Goal: Task Accomplishment & Management: Manage account settings

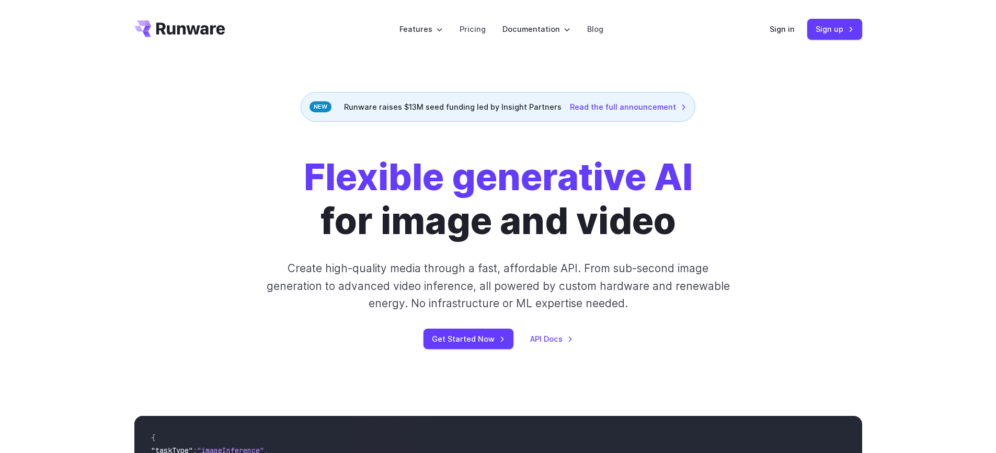
click at [873, 169] on div "Flexible generative AI for image and video Create high-quality media through a …" at bounding box center [498, 252] width 753 height 194
click at [833, 27] on link "Sign up" at bounding box center [834, 29] width 55 height 20
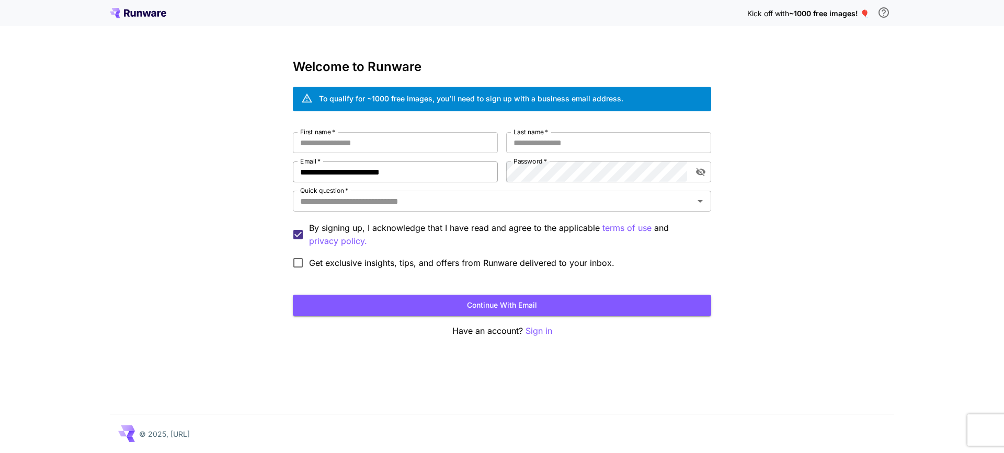
click at [326, 173] on input "**********" at bounding box center [395, 172] width 205 height 21
click at [387, 169] on input "**********" at bounding box center [395, 172] width 205 height 21
type input "*"
type input "**********"
click at [388, 144] on input "First name   *" at bounding box center [395, 142] width 205 height 21
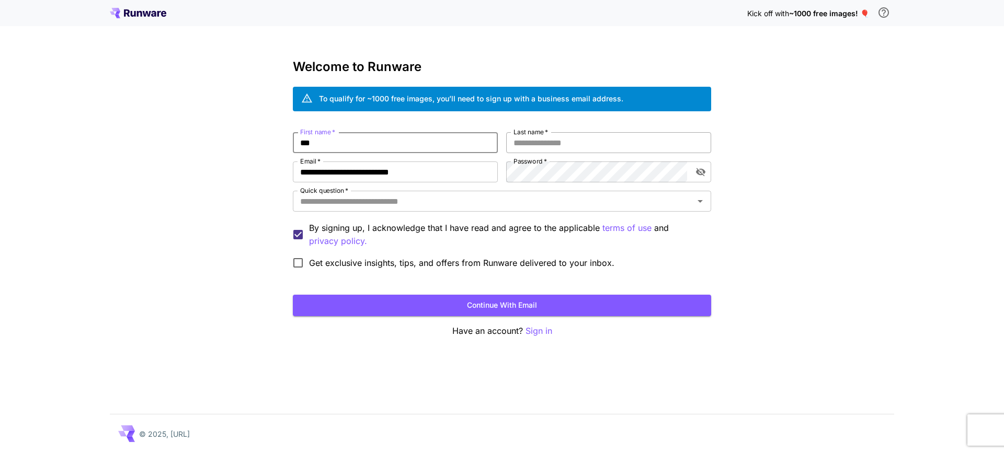
type input "***"
click at [546, 140] on input "Last name   *" at bounding box center [608, 142] width 205 height 21
type input "***"
click at [405, 202] on input "Quick question   *" at bounding box center [493, 201] width 395 height 15
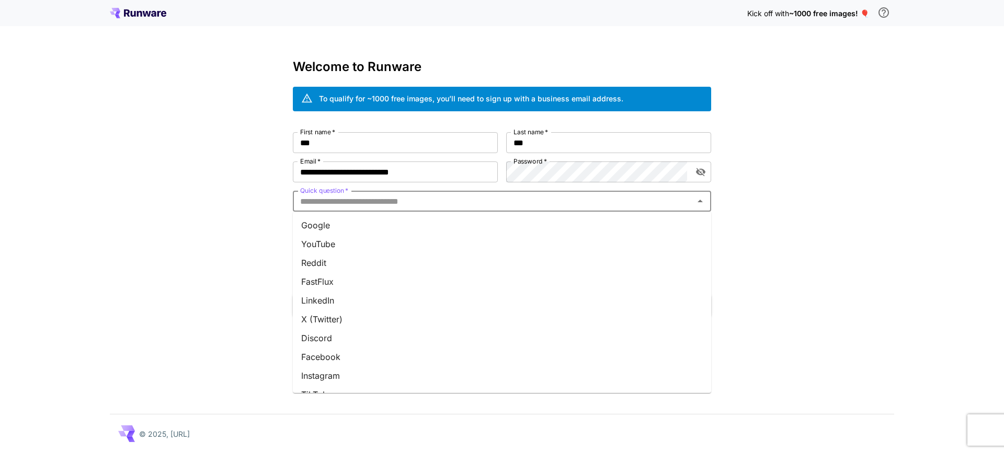
click at [380, 245] on li "YouTube" at bounding box center [502, 244] width 418 height 19
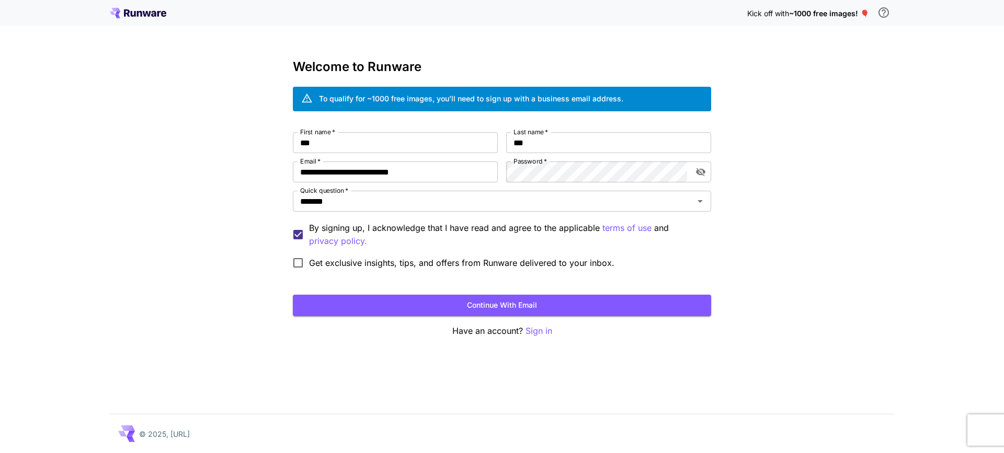
click at [380, 268] on span "Get exclusive insights, tips, and offers from Runware delivered to your inbox." at bounding box center [461, 263] width 305 height 13
click at [381, 267] on span "Get exclusive insights, tips, and offers from Runware delivered to your inbox." at bounding box center [461, 263] width 305 height 13
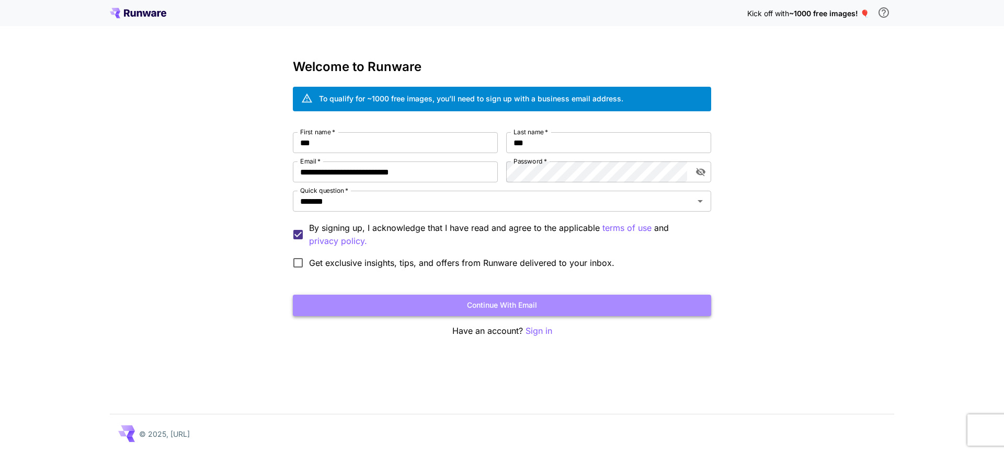
click at [437, 298] on button "Continue with email" at bounding box center [502, 305] width 418 height 21
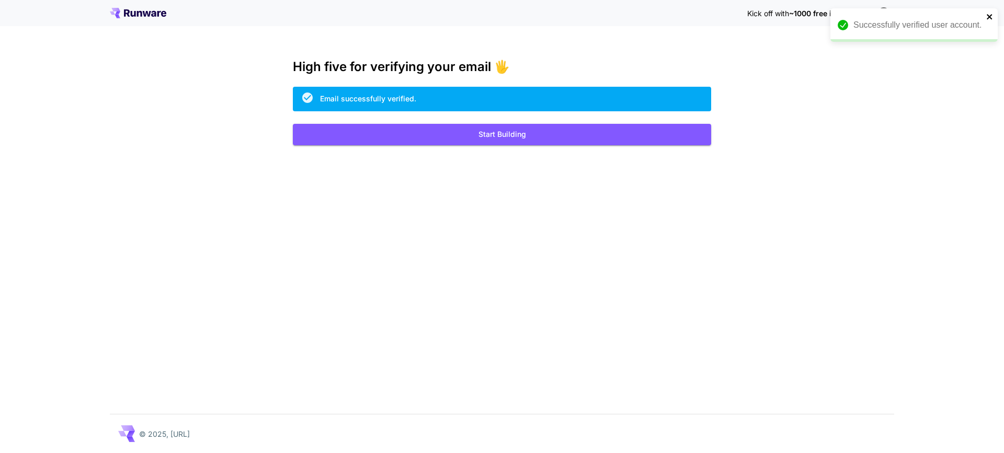
click at [988, 17] on icon "close" at bounding box center [989, 17] width 7 height 8
click at [837, 15] on span "~1000 free images! 🎈" at bounding box center [829, 13] width 80 height 9
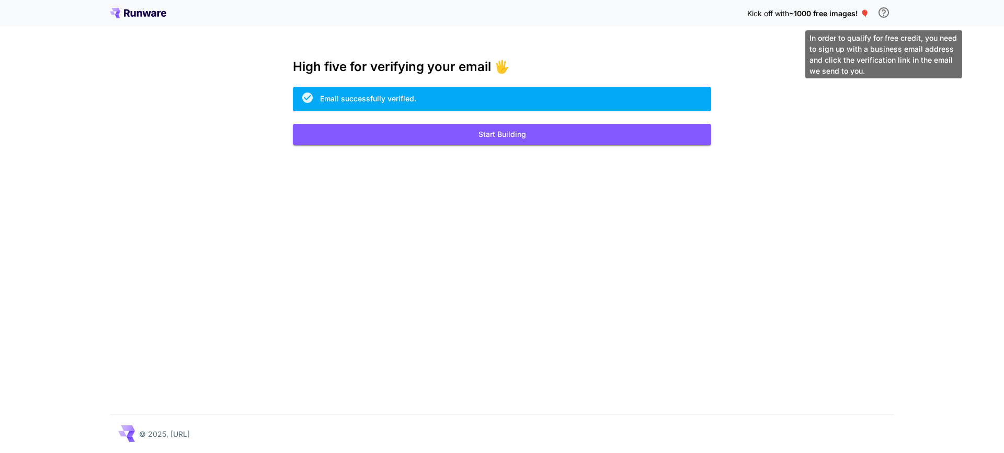
click at [881, 10] on icon "\a In order to qualify for free credit, you need to sign up with a business ema…" at bounding box center [883, 12] width 13 height 13
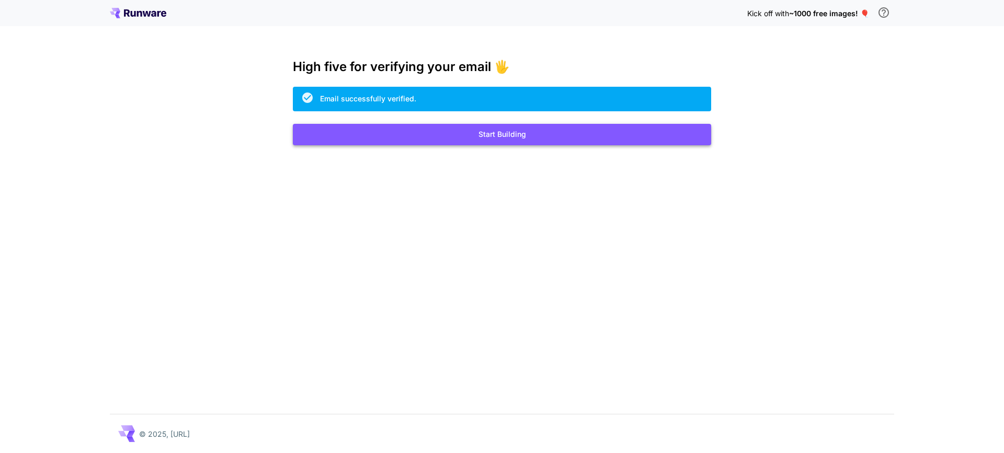
click at [485, 133] on button "Start Building" at bounding box center [502, 134] width 418 height 21
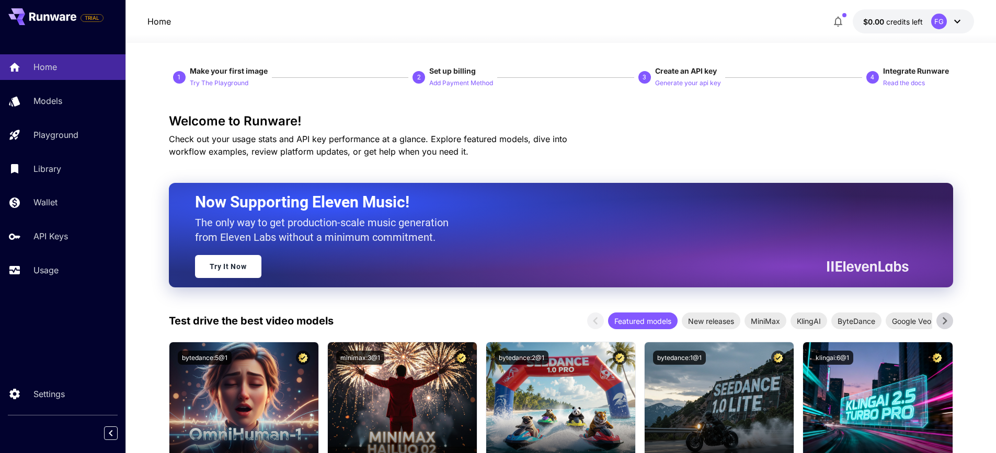
click at [913, 30] on button "$0.00 credits left FG" at bounding box center [913, 21] width 121 height 24
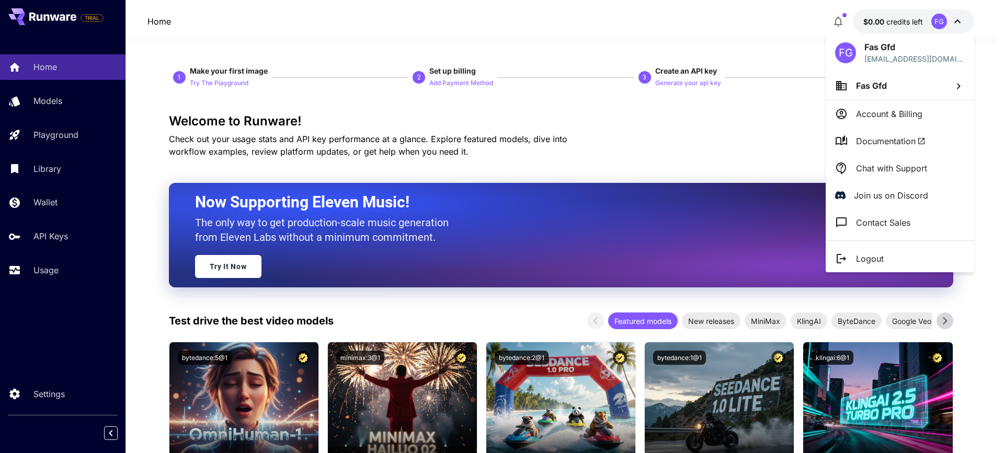
click at [927, 89] on li "Fas Gfd" at bounding box center [900, 86] width 149 height 28
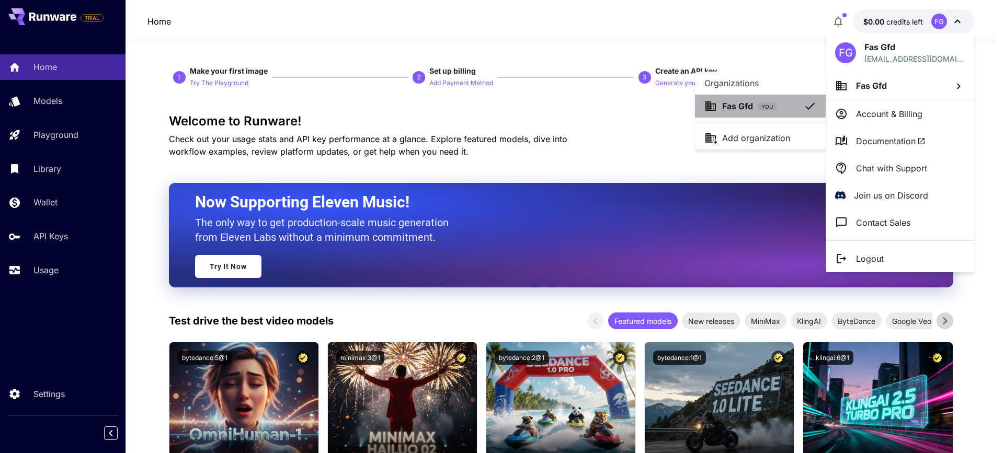
click at [752, 113] on li "Fas Gfd YOU" at bounding box center [760, 106] width 131 height 23
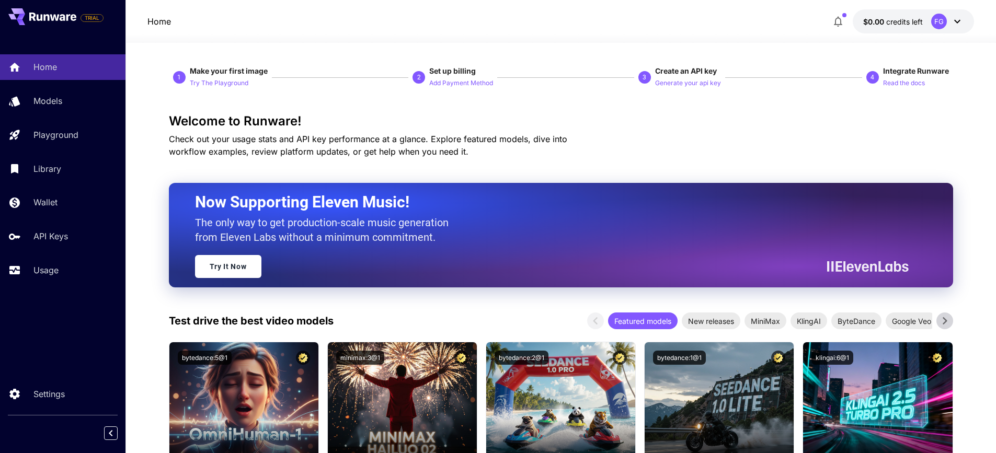
click at [945, 15] on div "FG" at bounding box center [947, 22] width 32 height 16
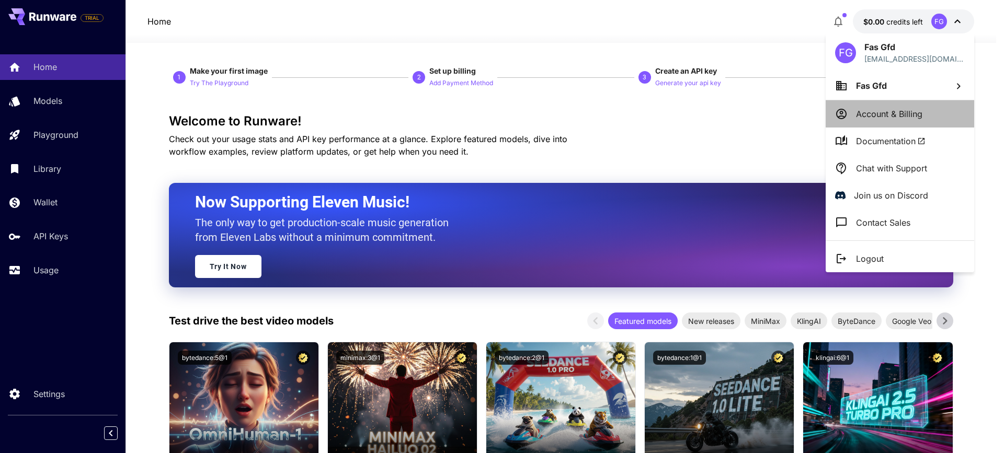
click at [929, 113] on li "Account & Billing" at bounding box center [900, 113] width 149 height 27
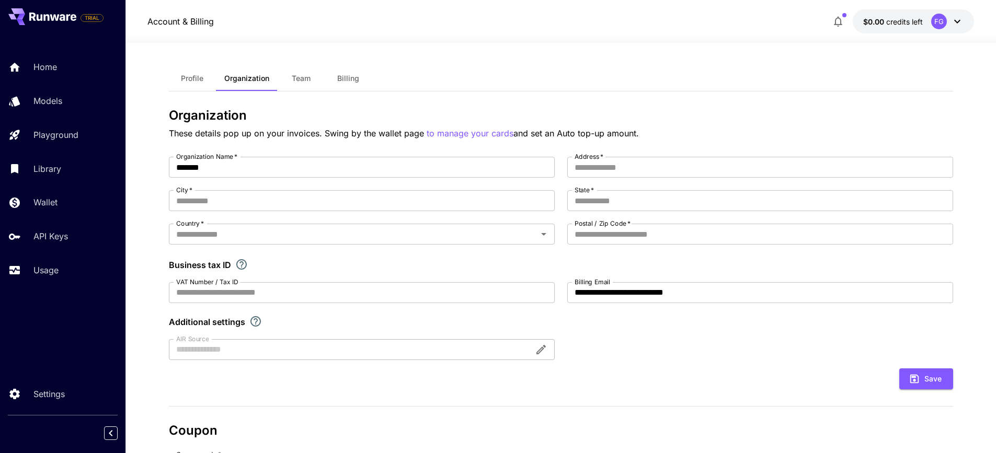
click at [294, 83] on button "Team" at bounding box center [301, 78] width 47 height 25
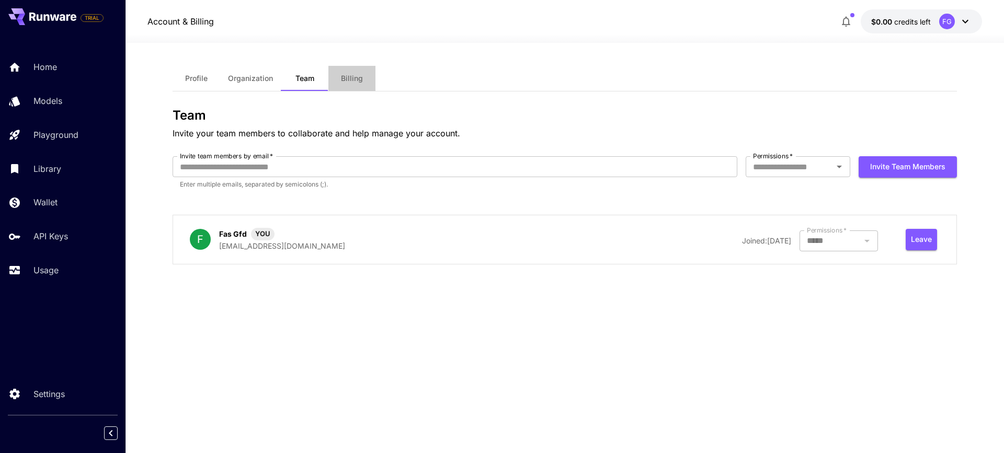
click at [345, 83] on button "Billing" at bounding box center [351, 78] width 47 height 25
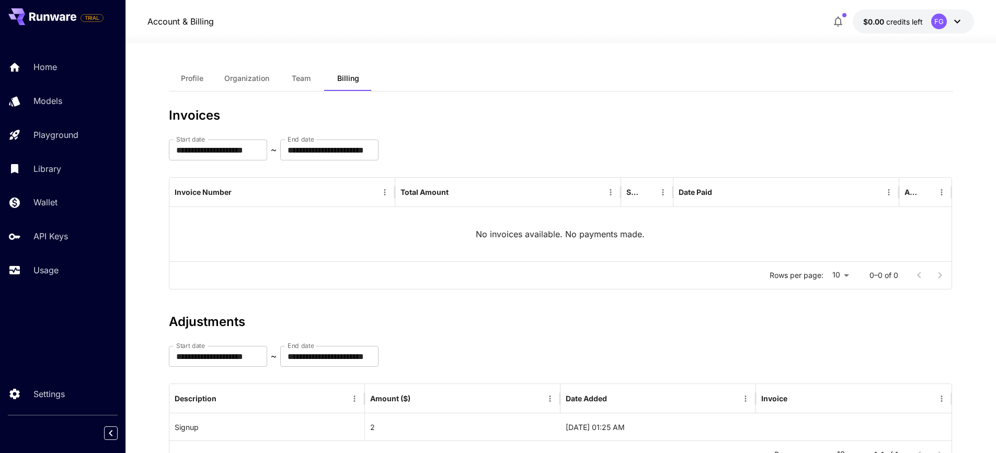
click at [200, 83] on span "Profile" at bounding box center [192, 78] width 22 height 9
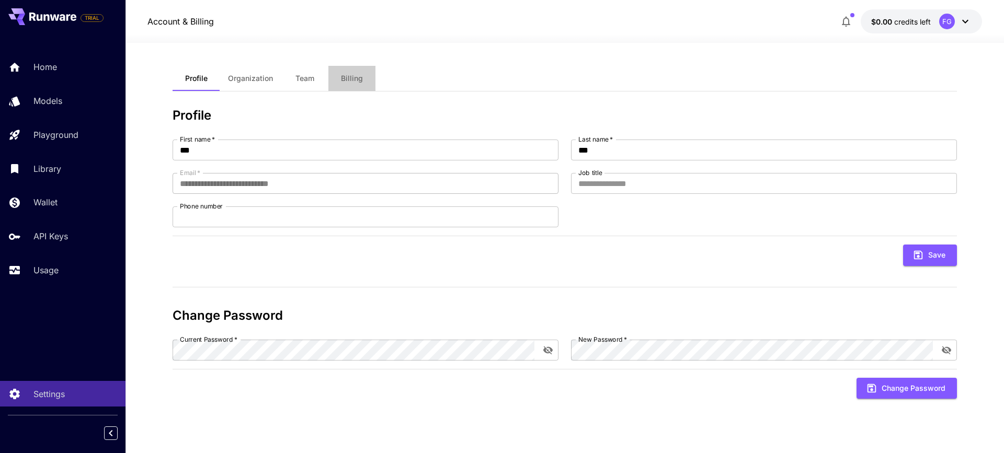
click at [363, 79] on button "Billing" at bounding box center [351, 78] width 47 height 25
